Goal: Task Accomplishment & Management: Manage account settings

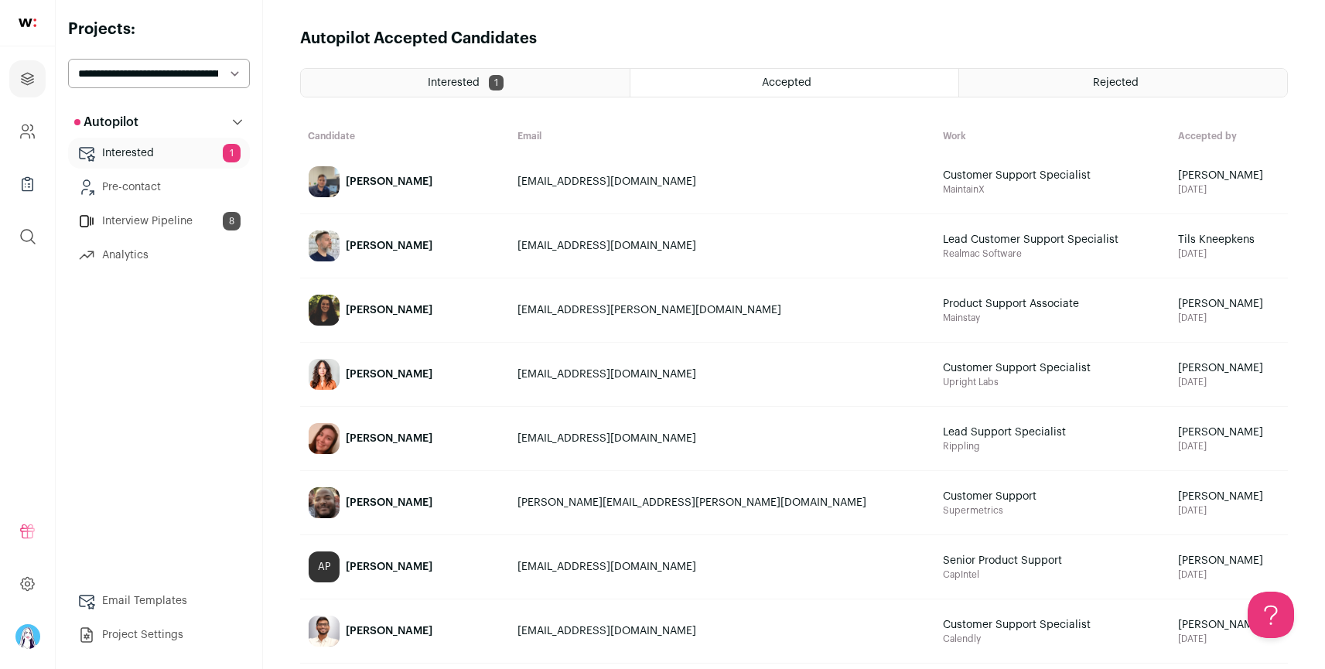
click at [174, 223] on link "Interview Pipeline 8" at bounding box center [159, 221] width 182 height 31
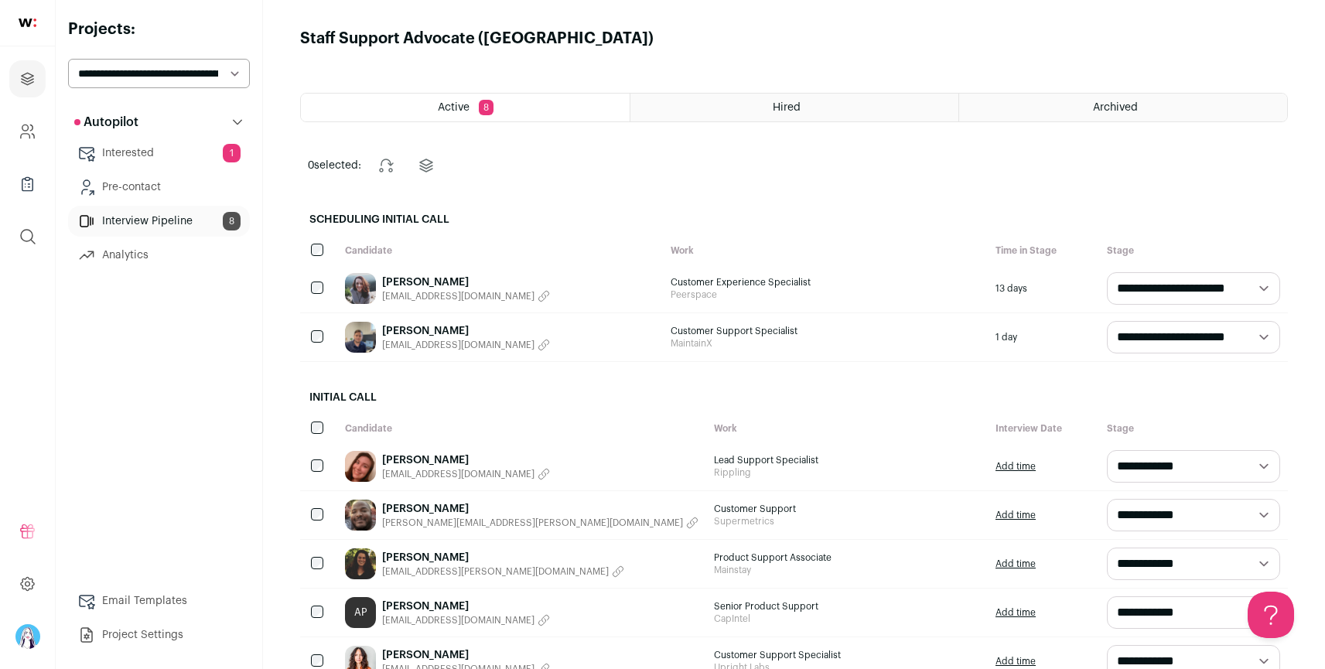
click at [574, 278] on div "[PERSON_NAME] [EMAIL_ADDRESS][DOMAIN_NAME]" at bounding box center [500, 289] width 326 height 48
click at [430, 284] on link "[PERSON_NAME]" at bounding box center [466, 282] width 168 height 15
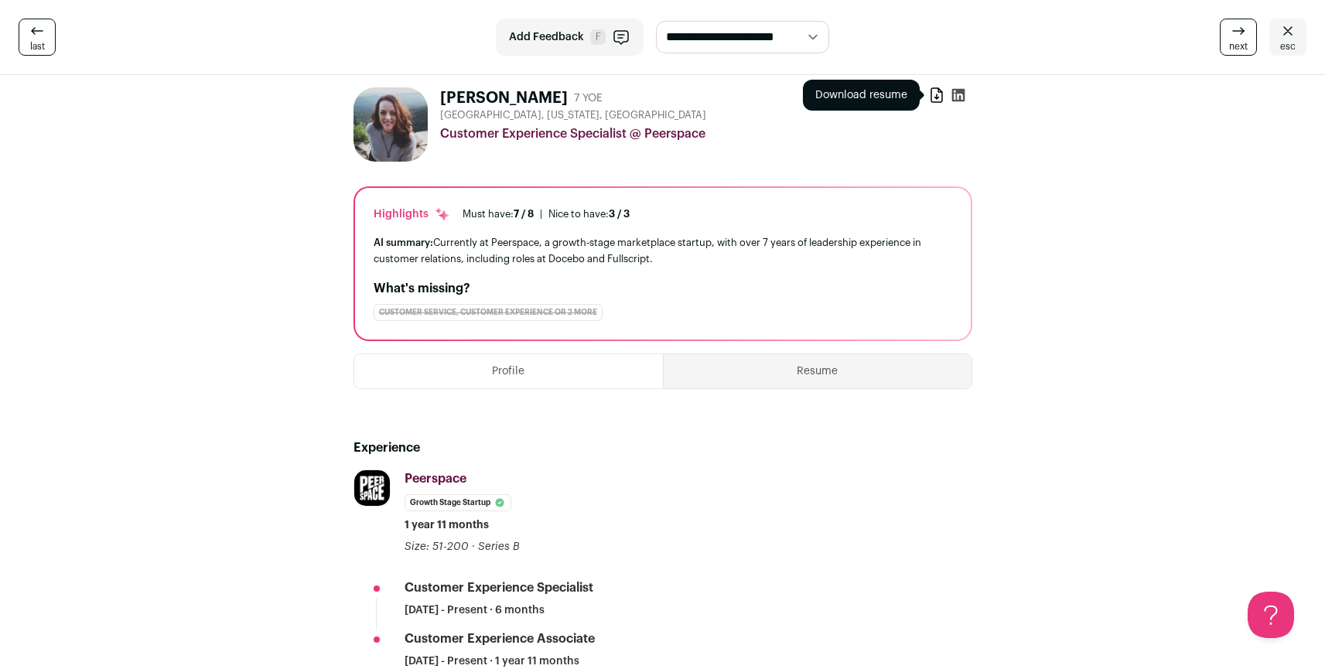
click at [935, 101] on icon at bounding box center [936, 94] width 15 height 15
click at [960, 96] on icon at bounding box center [957, 95] width 13 height 13
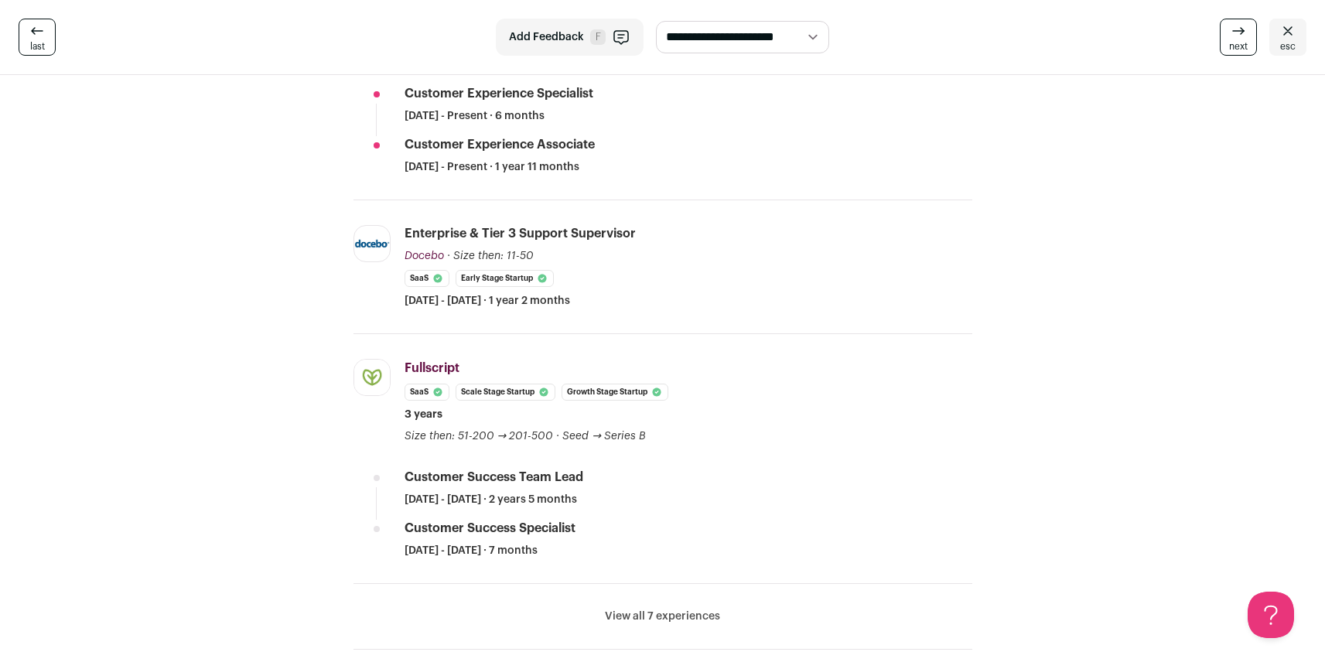
scroll to position [500, 0]
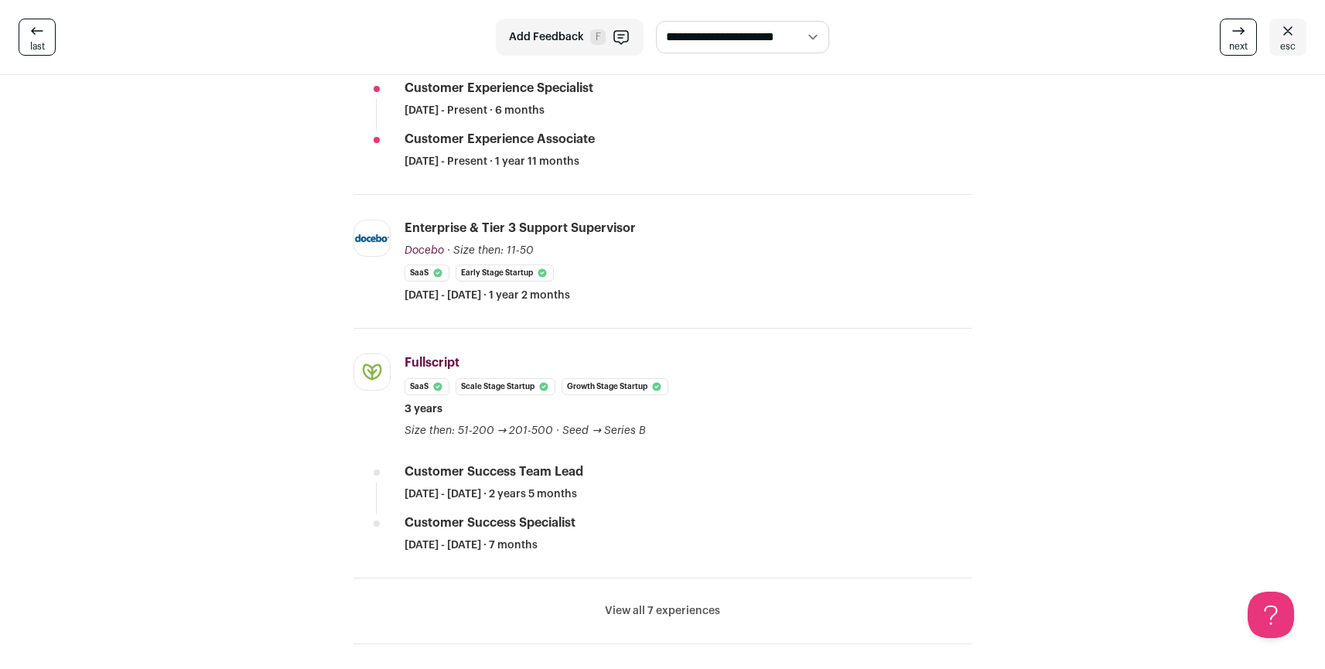
click at [666, 605] on button "View all 7 experiences" at bounding box center [662, 610] width 115 height 15
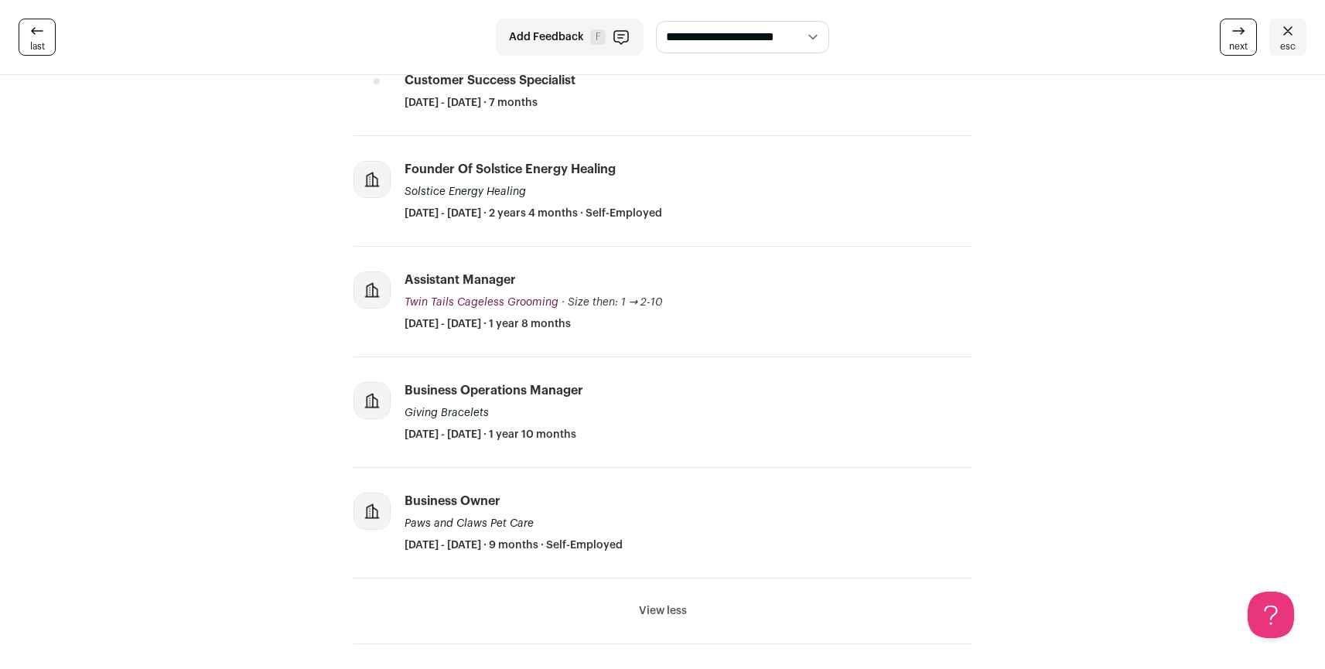
scroll to position [0, 0]
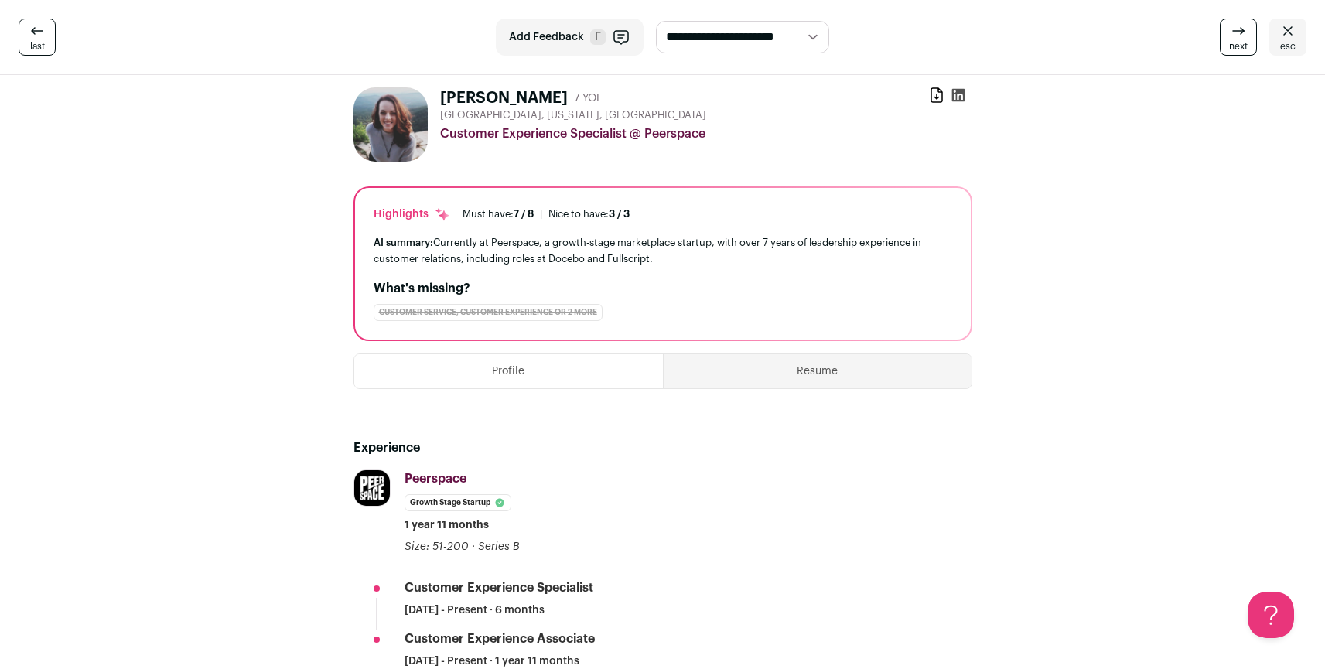
click at [787, 40] on select "**********" at bounding box center [742, 37] width 173 height 32
click at [1294, 35] on icon at bounding box center [1288, 31] width 19 height 19
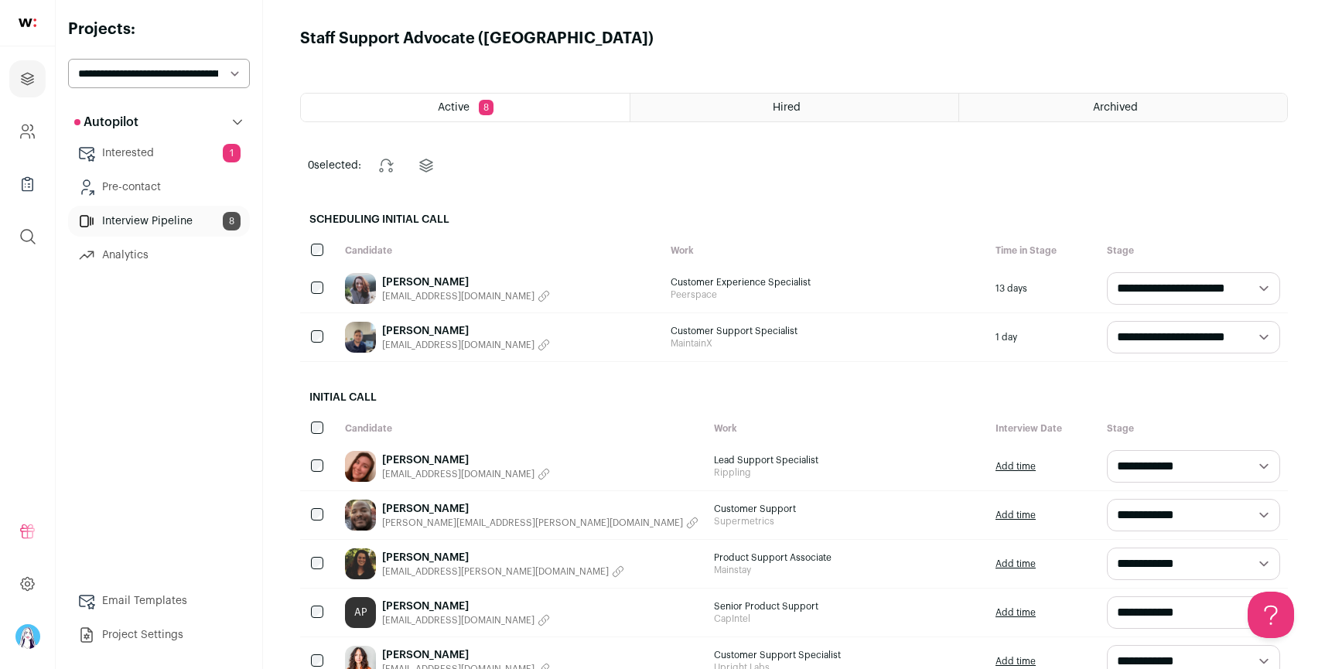
click at [548, 117] on div "Active 8" at bounding box center [465, 108] width 329 height 28
click at [1111, 227] on h2 "Scheduling Initial Call" at bounding box center [794, 220] width 988 height 34
click at [852, 114] on div "Hired" at bounding box center [794, 108] width 328 height 28
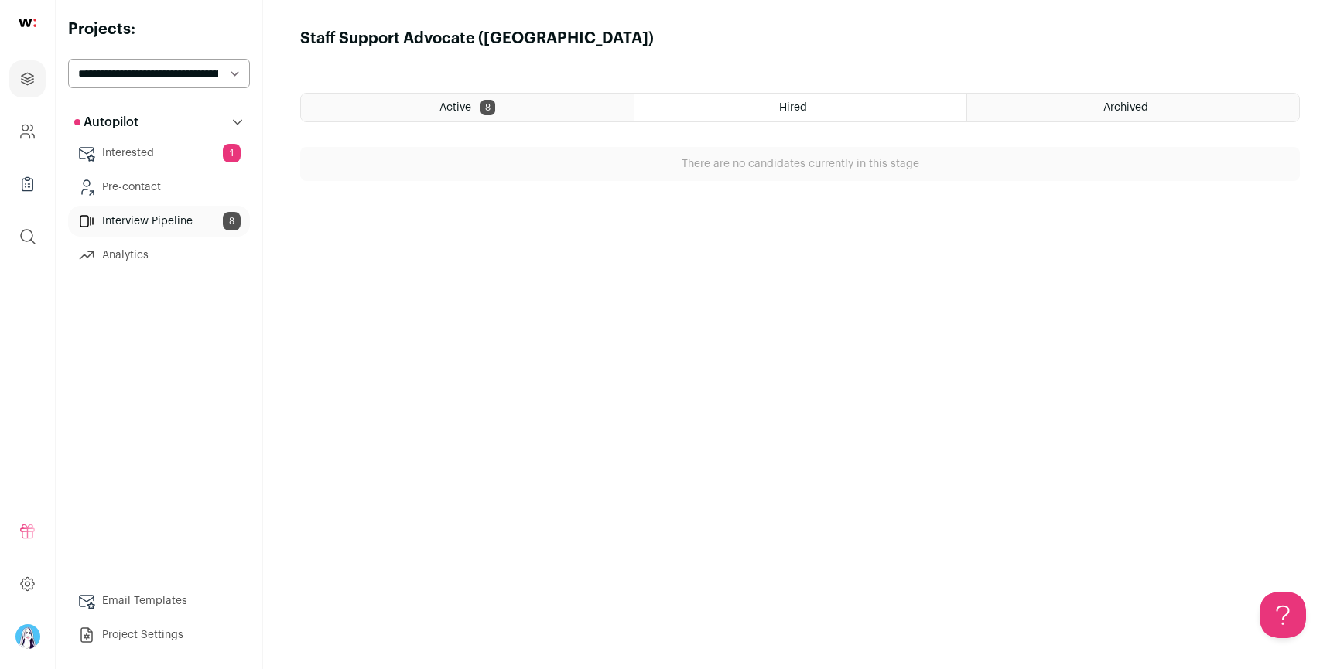
click at [1070, 111] on div "Archived" at bounding box center [1133, 108] width 332 height 28
click at [497, 108] on div "Active 8" at bounding box center [467, 108] width 333 height 28
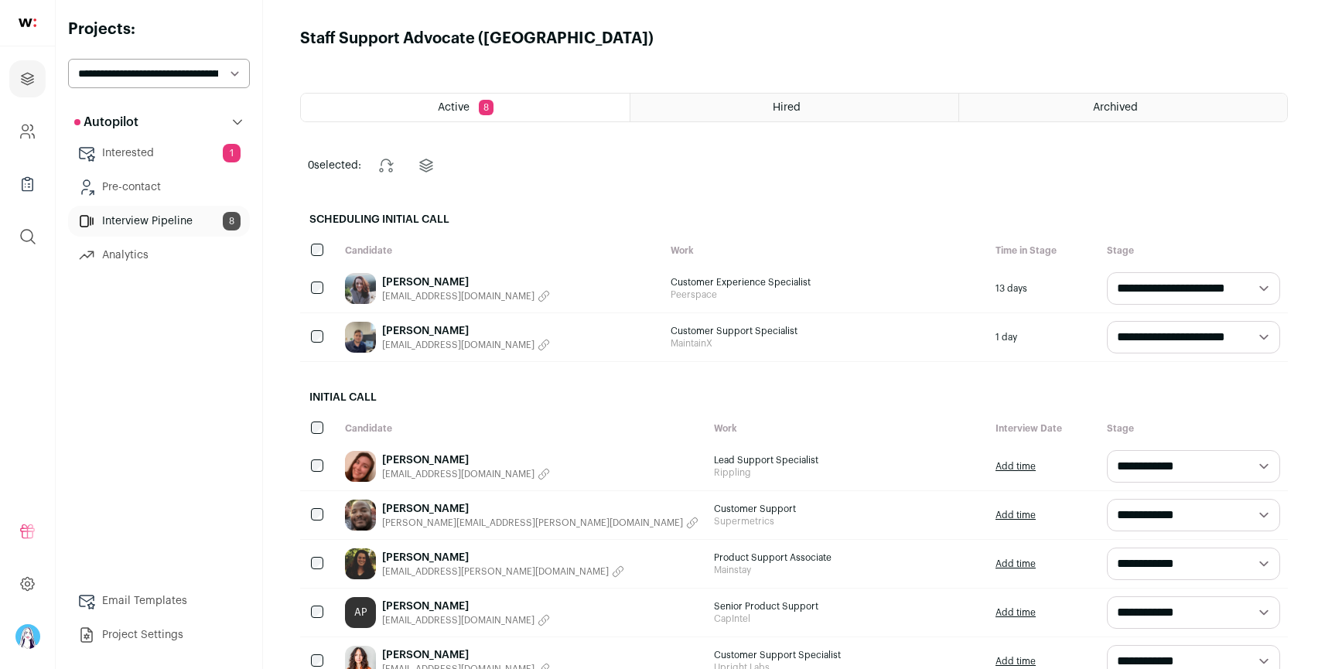
click at [182, 152] on link "Interested 1" at bounding box center [159, 153] width 182 height 31
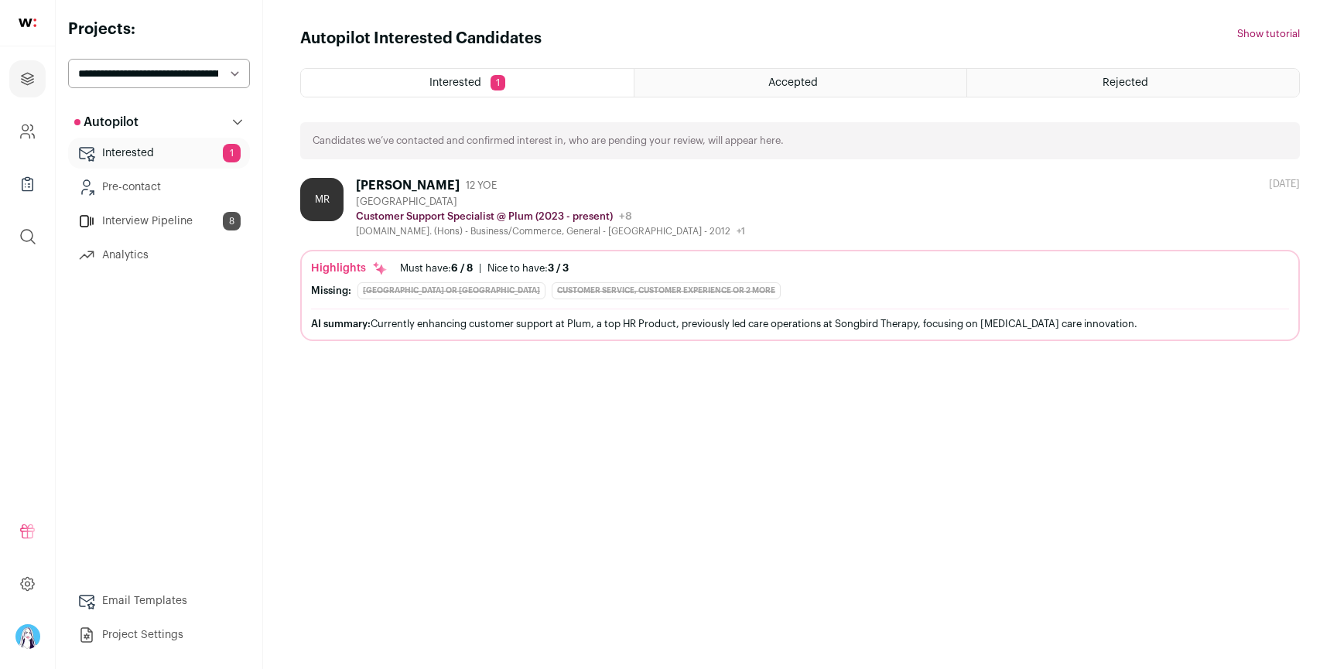
click at [172, 223] on link "Interview Pipeline 8" at bounding box center [159, 221] width 182 height 31
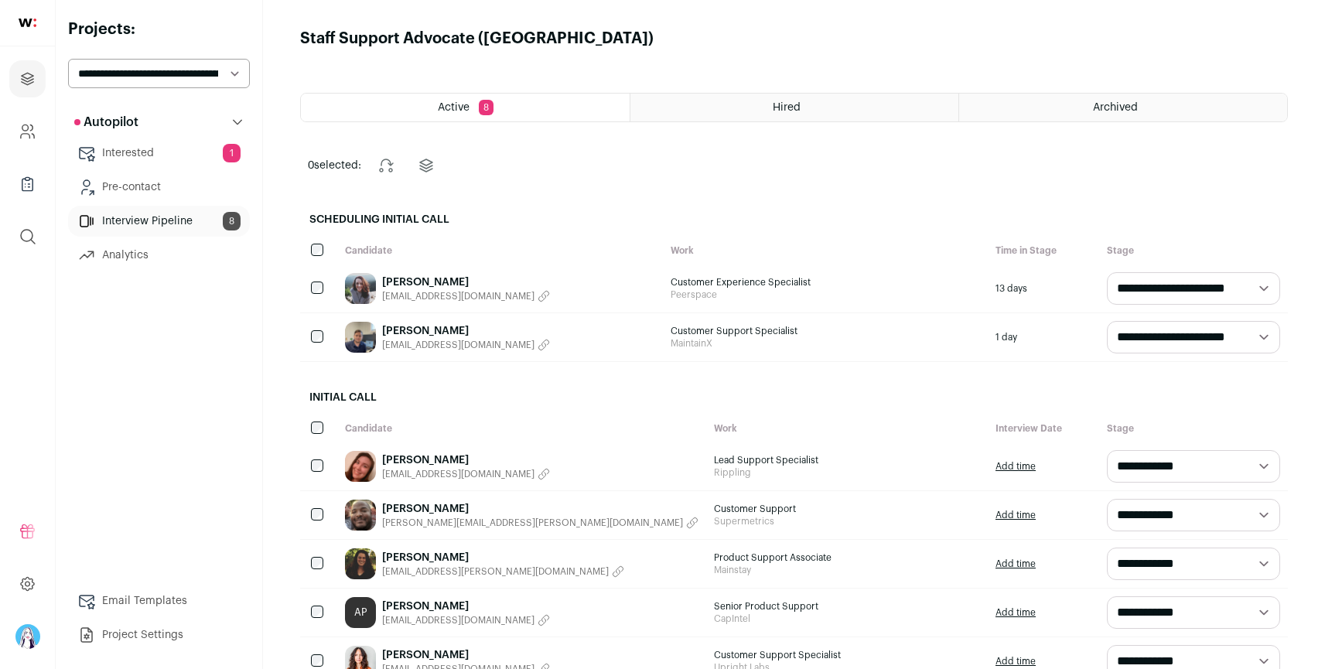
click at [538, 299] on icon "button" at bounding box center [544, 296] width 12 height 12
click at [538, 296] on icon "button" at bounding box center [544, 296] width 12 height 12
click at [404, 282] on link "[PERSON_NAME]" at bounding box center [466, 282] width 168 height 15
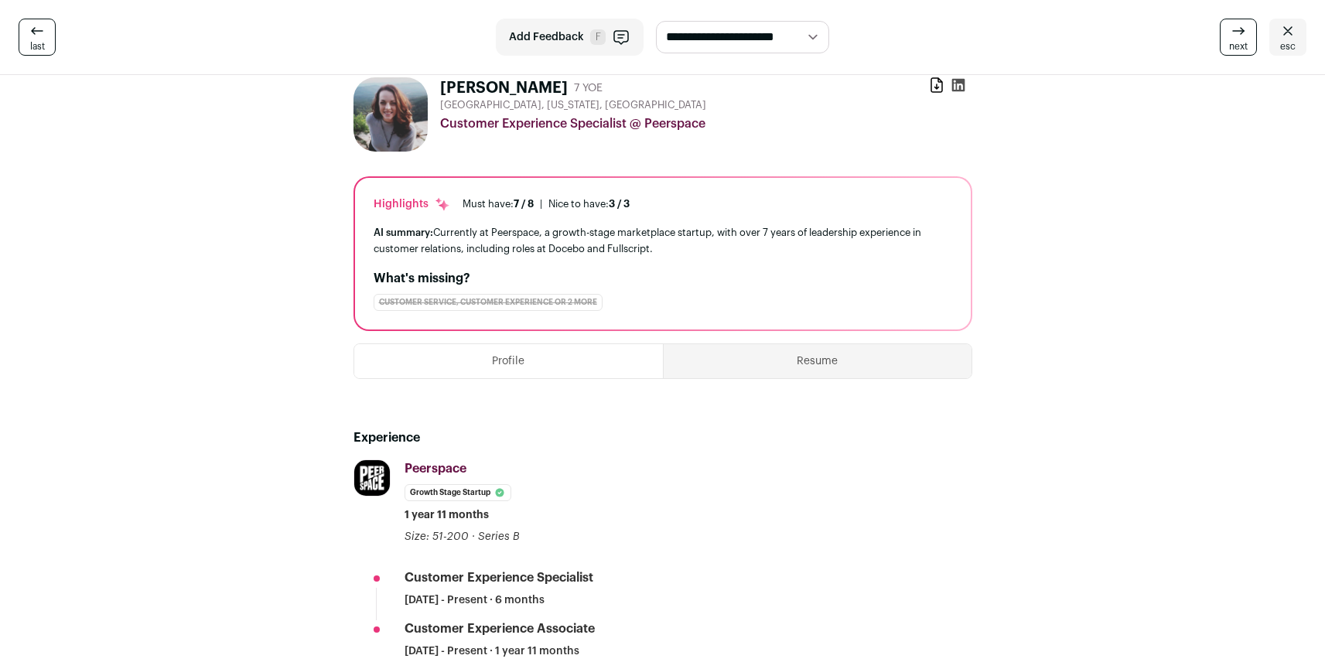
scroll to position [105, 0]
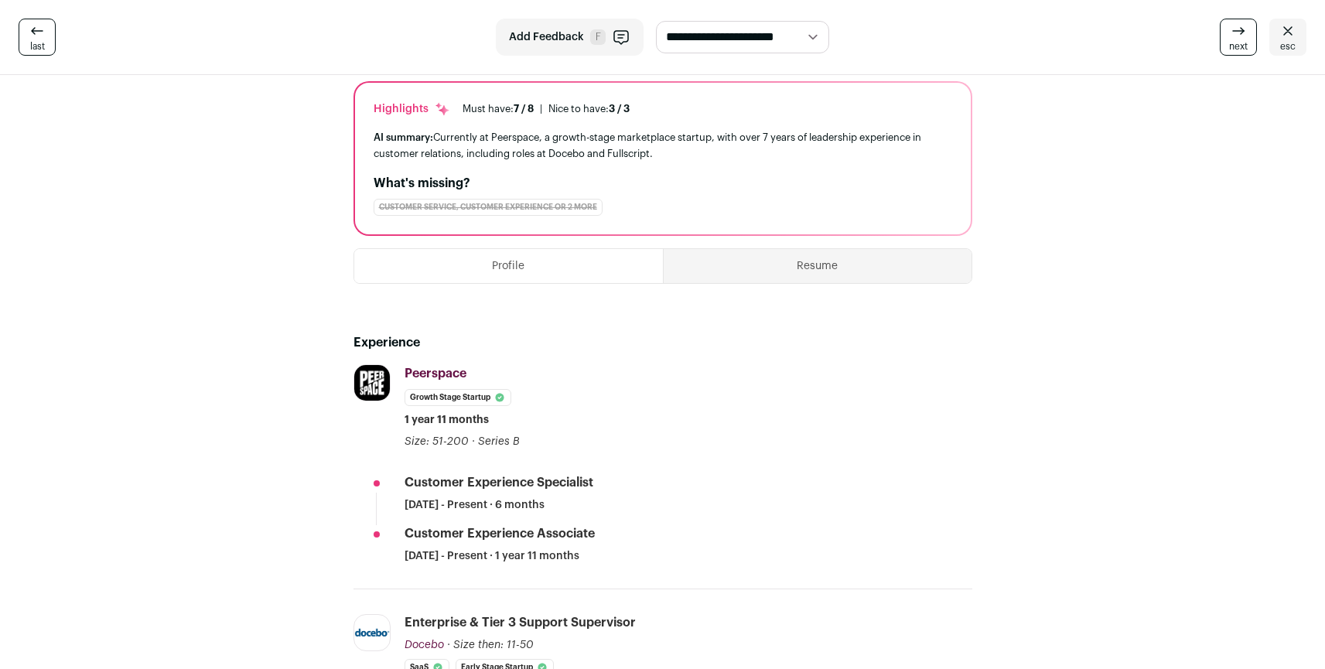
click at [1289, 45] on span "esc" at bounding box center [1287, 46] width 15 height 12
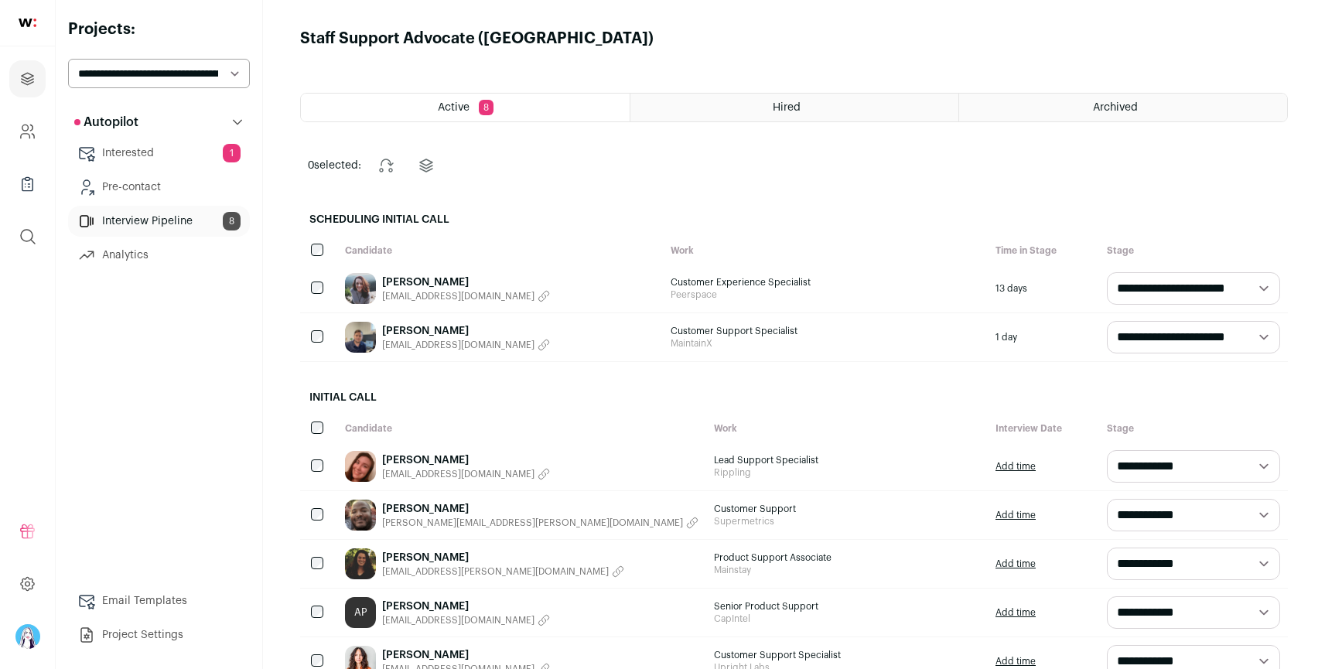
click at [849, 266] on div "Customer Experience Specialist Peerspace" at bounding box center [826, 289] width 326 height 48
click at [623, 292] on div "[PERSON_NAME] [EMAIL_ADDRESS][DOMAIN_NAME]" at bounding box center [500, 289] width 326 height 48
click at [404, 277] on link "[PERSON_NAME]" at bounding box center [466, 282] width 168 height 15
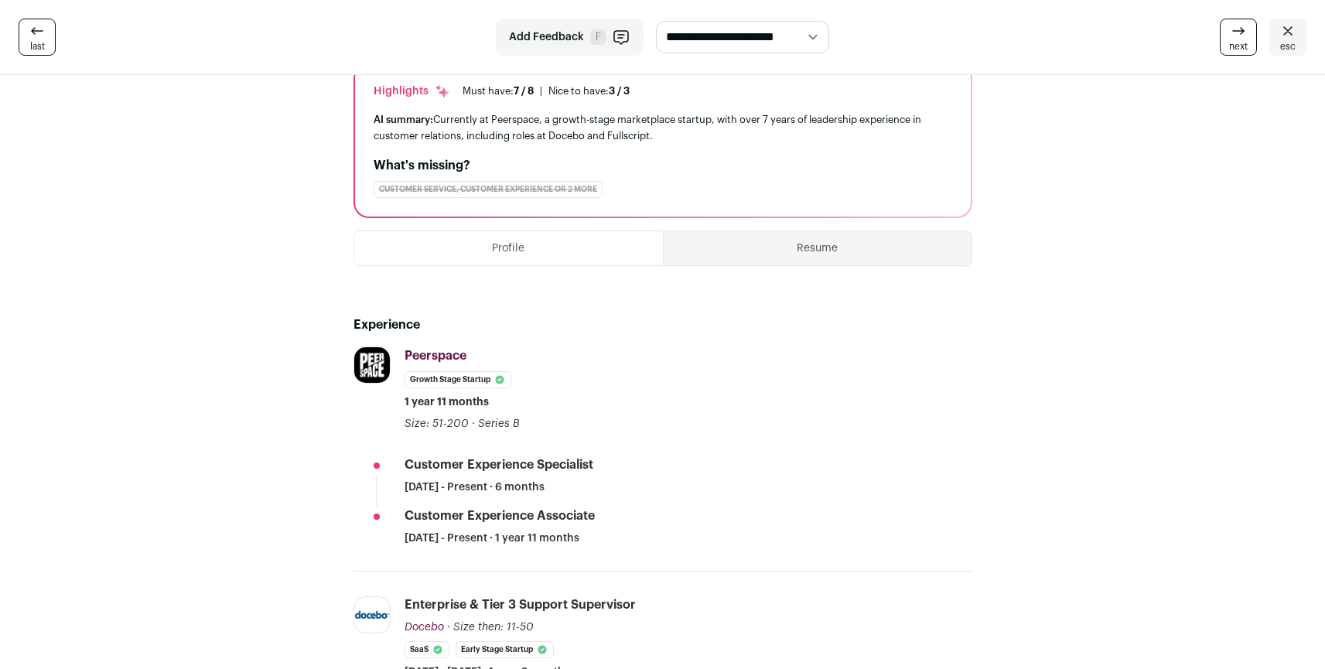
scroll to position [329, 0]
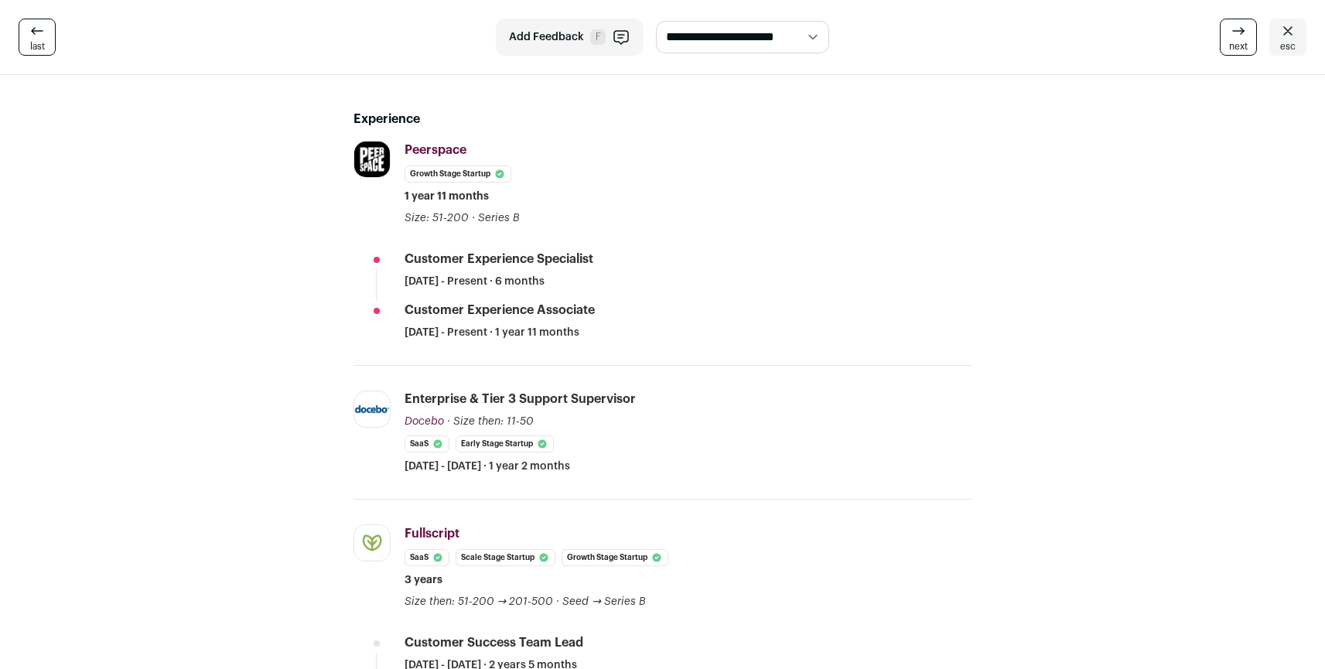
click at [1273, 32] on link "esc" at bounding box center [1287, 37] width 37 height 37
